Goal: Transaction & Acquisition: Purchase product/service

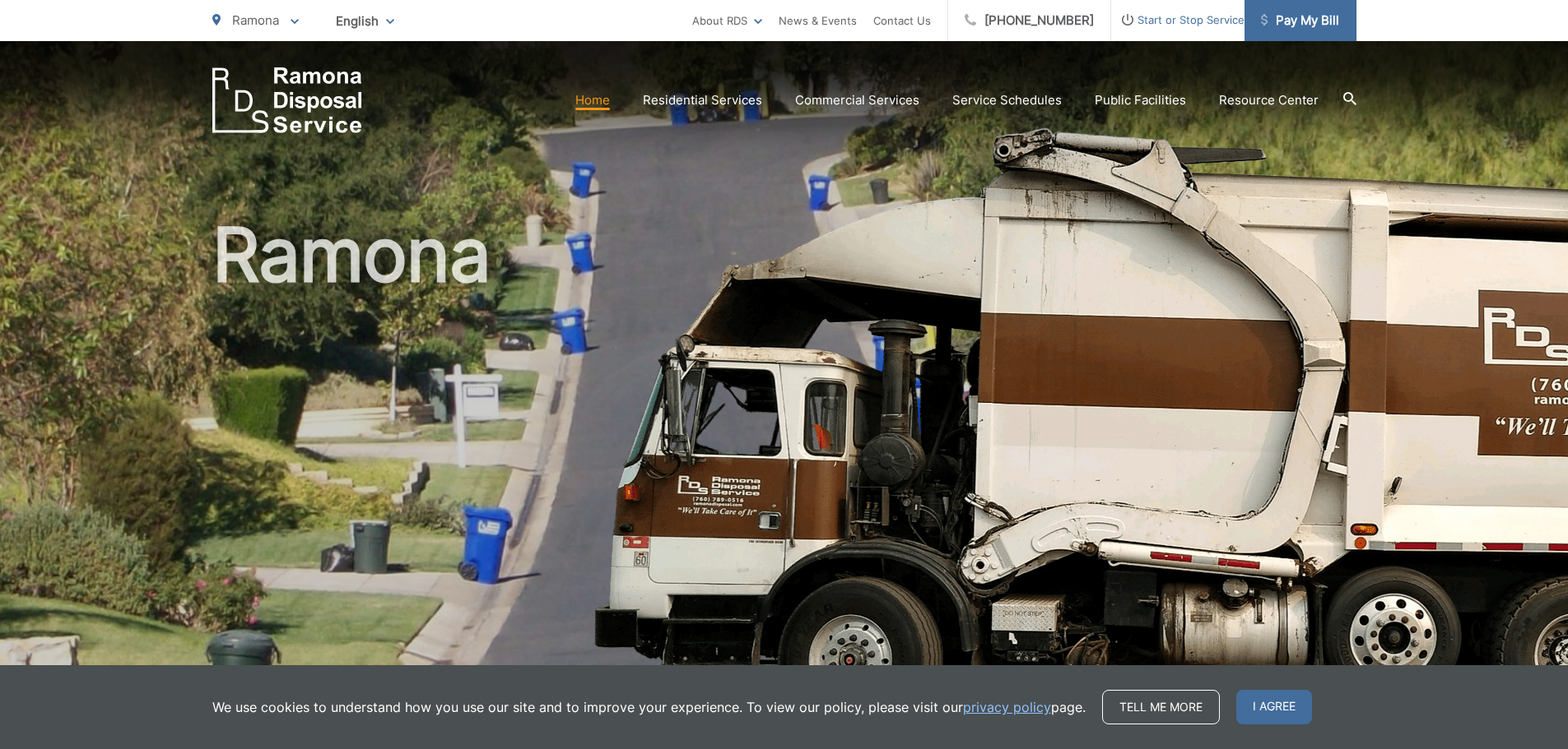
click at [1309, 22] on span "Pay My Bill" at bounding box center [1300, 21] width 78 height 20
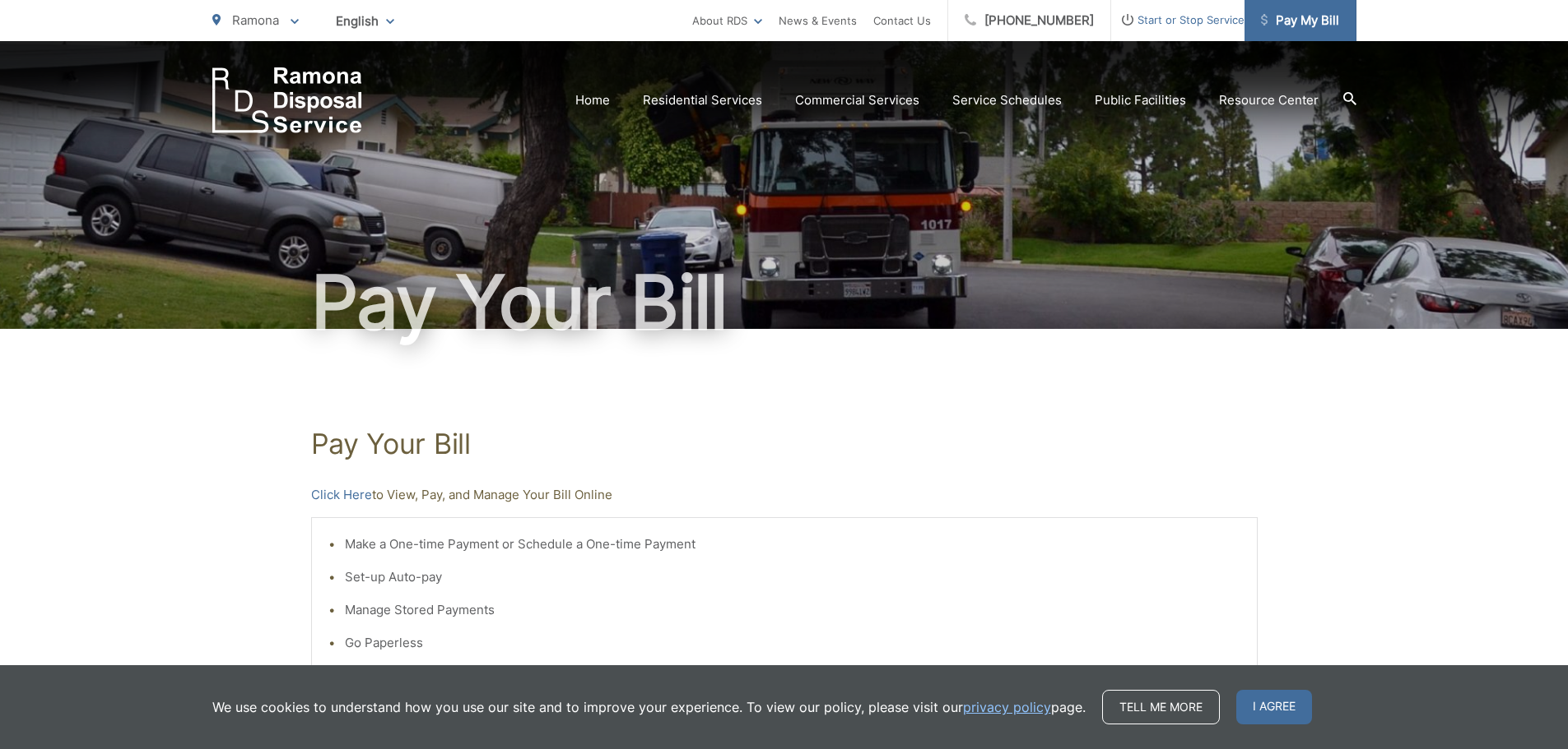
click at [1310, 21] on span "Pay My Bill" at bounding box center [1300, 21] width 78 height 20
click at [349, 492] on link "Click Here" at bounding box center [341, 495] width 61 height 20
